Goal: Task Accomplishment & Management: Manage account settings

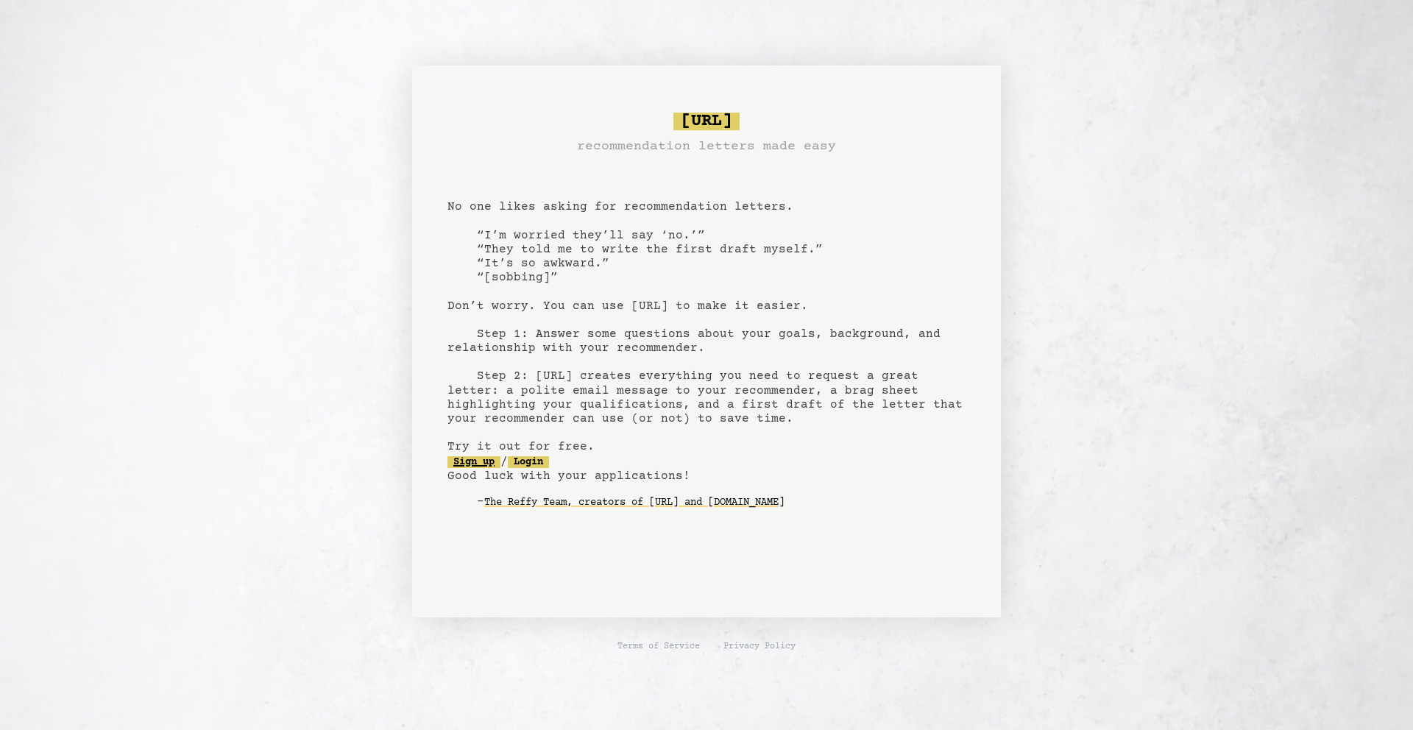
click at [492, 462] on link "Sign up" at bounding box center [474, 462] width 53 height 12
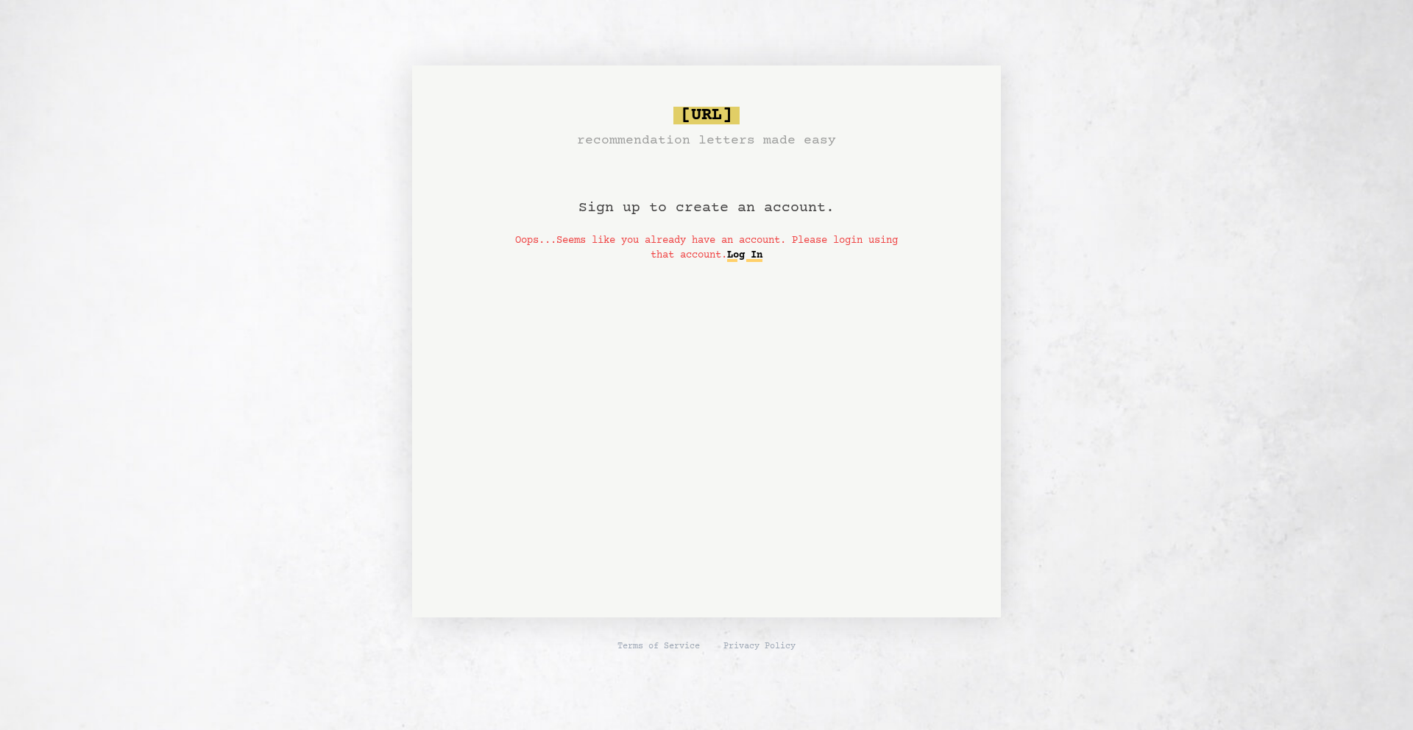
click at [756, 257] on link "Log In" at bounding box center [744, 256] width 35 height 24
